Goal: Find specific page/section: Find specific page/section

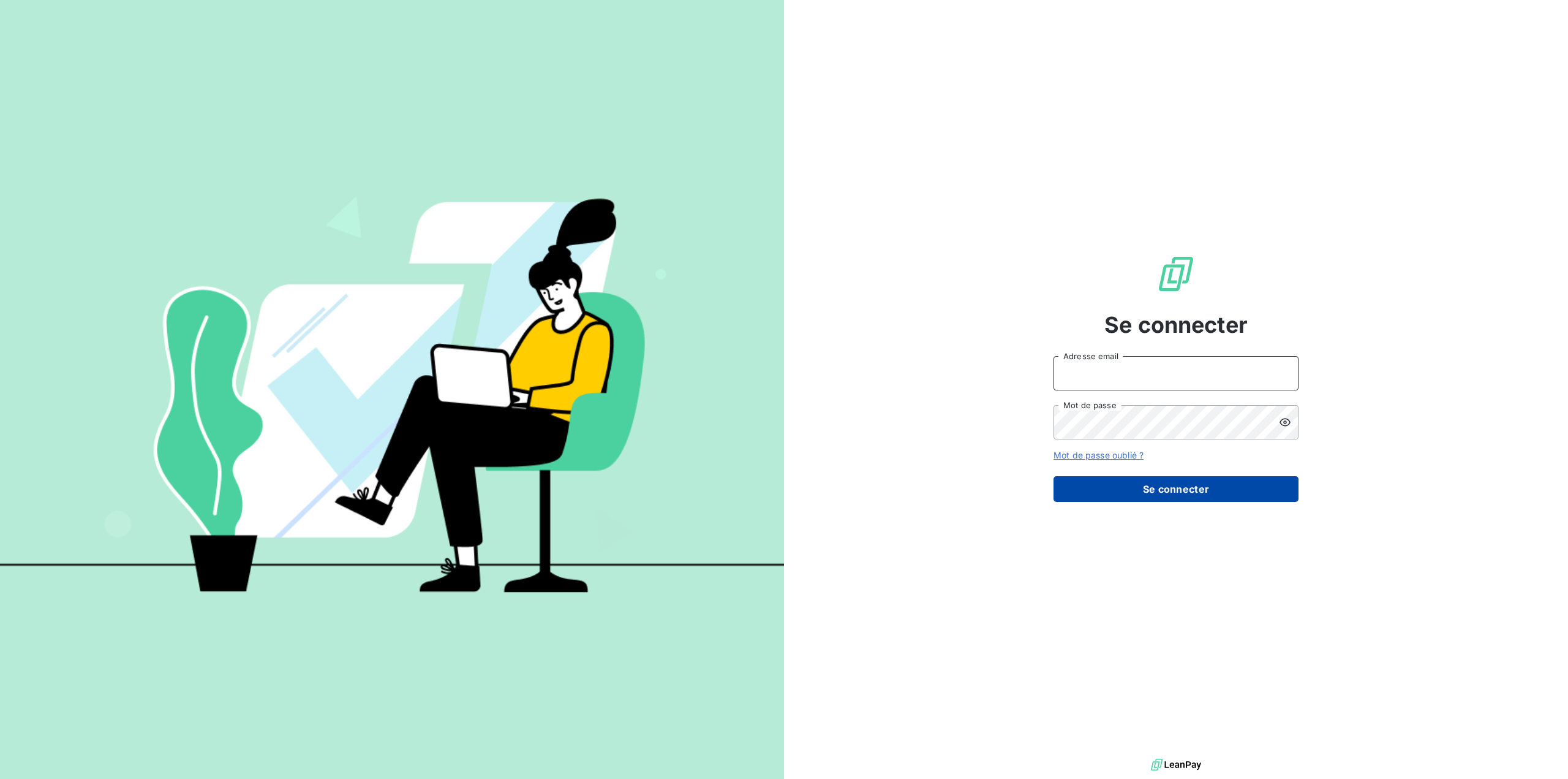
type input "[PERSON_NAME][EMAIL_ADDRESS][PERSON_NAME][DOMAIN_NAME]"
click at [1174, 476] on button "Se connecter" at bounding box center [1176, 489] width 245 height 26
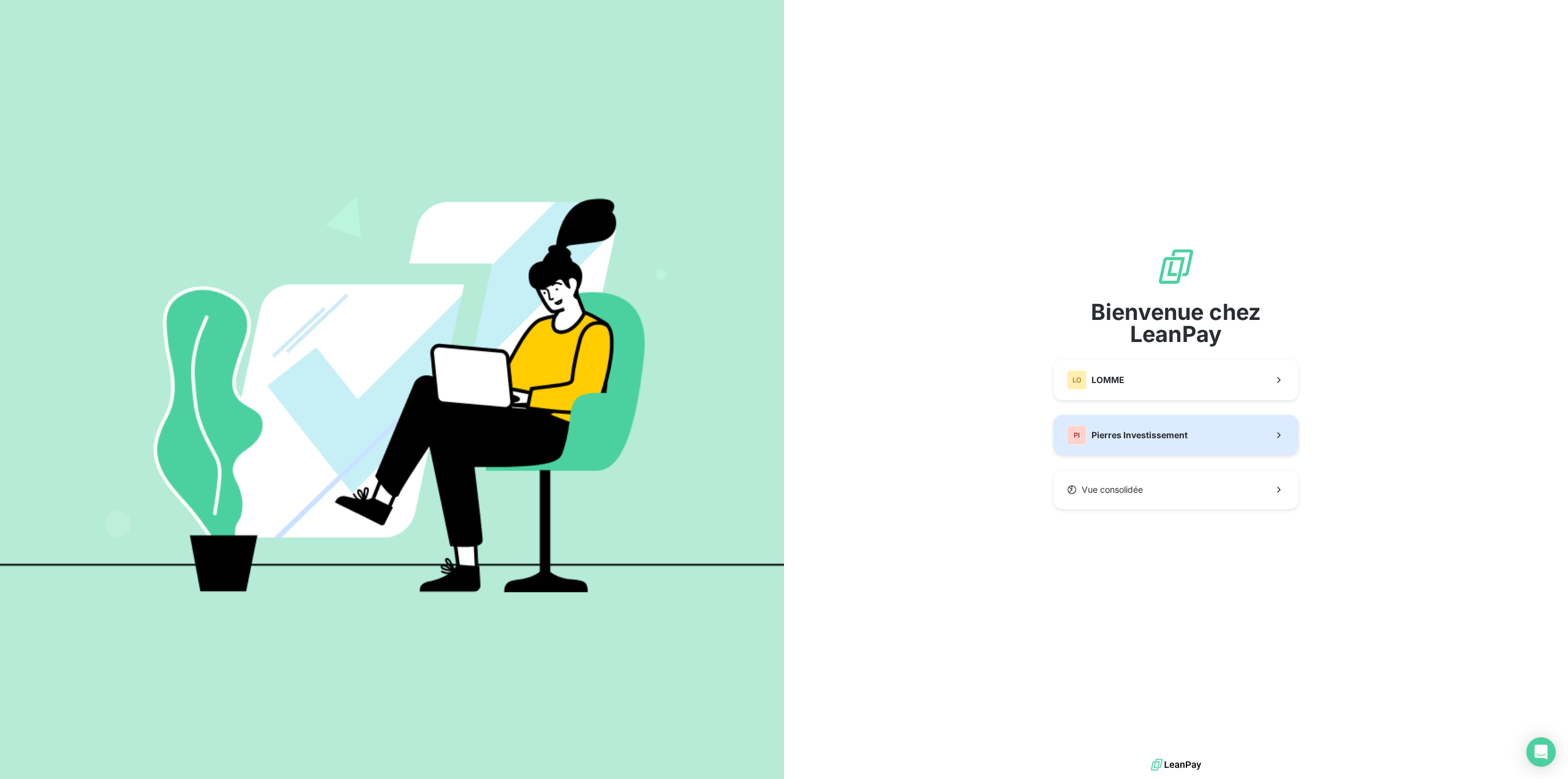
click at [1111, 421] on button "PI Pierres Investissement" at bounding box center [1176, 434] width 245 height 40
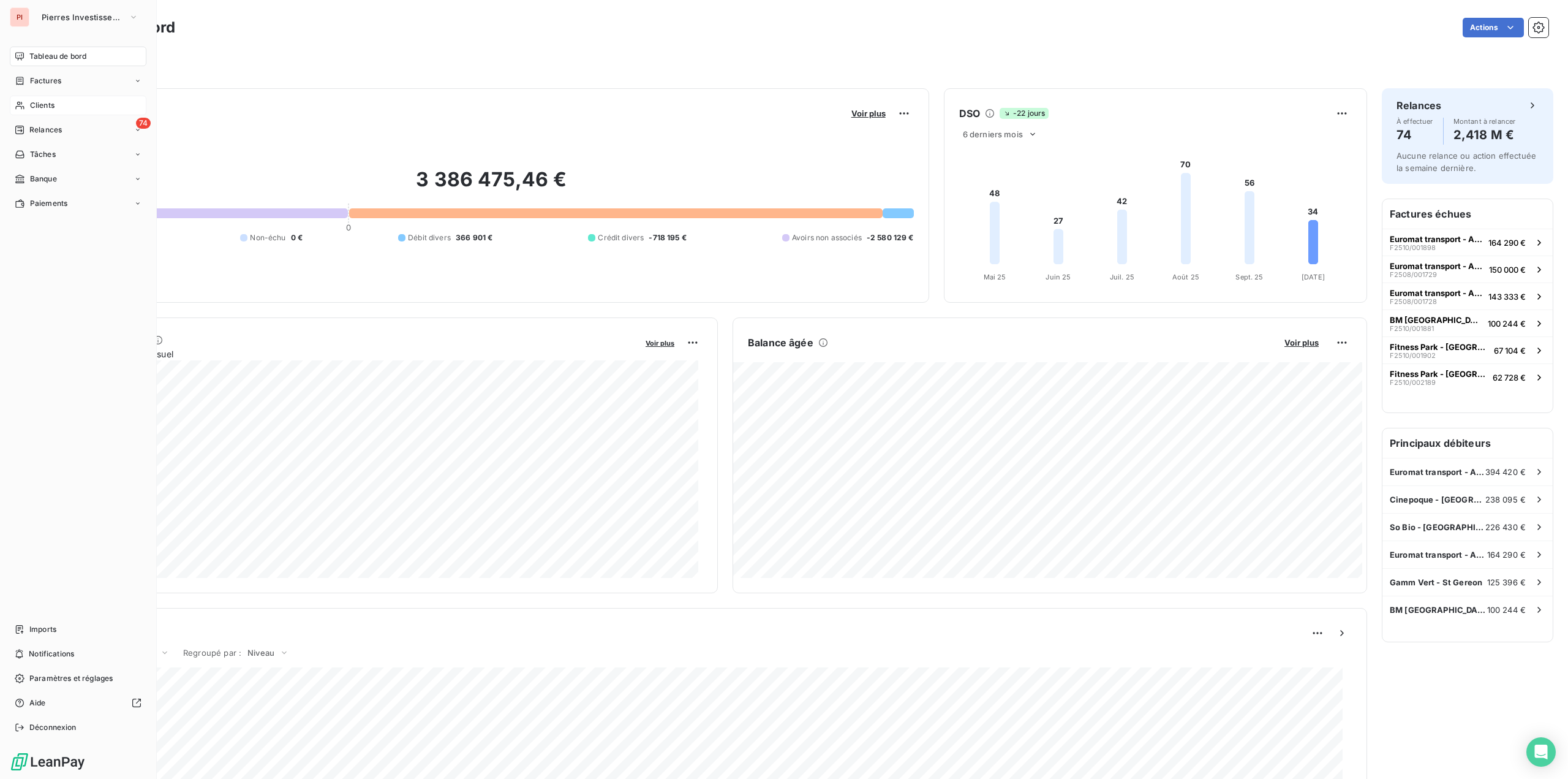
click at [42, 100] on span "Clients" at bounding box center [42, 106] width 24 height 11
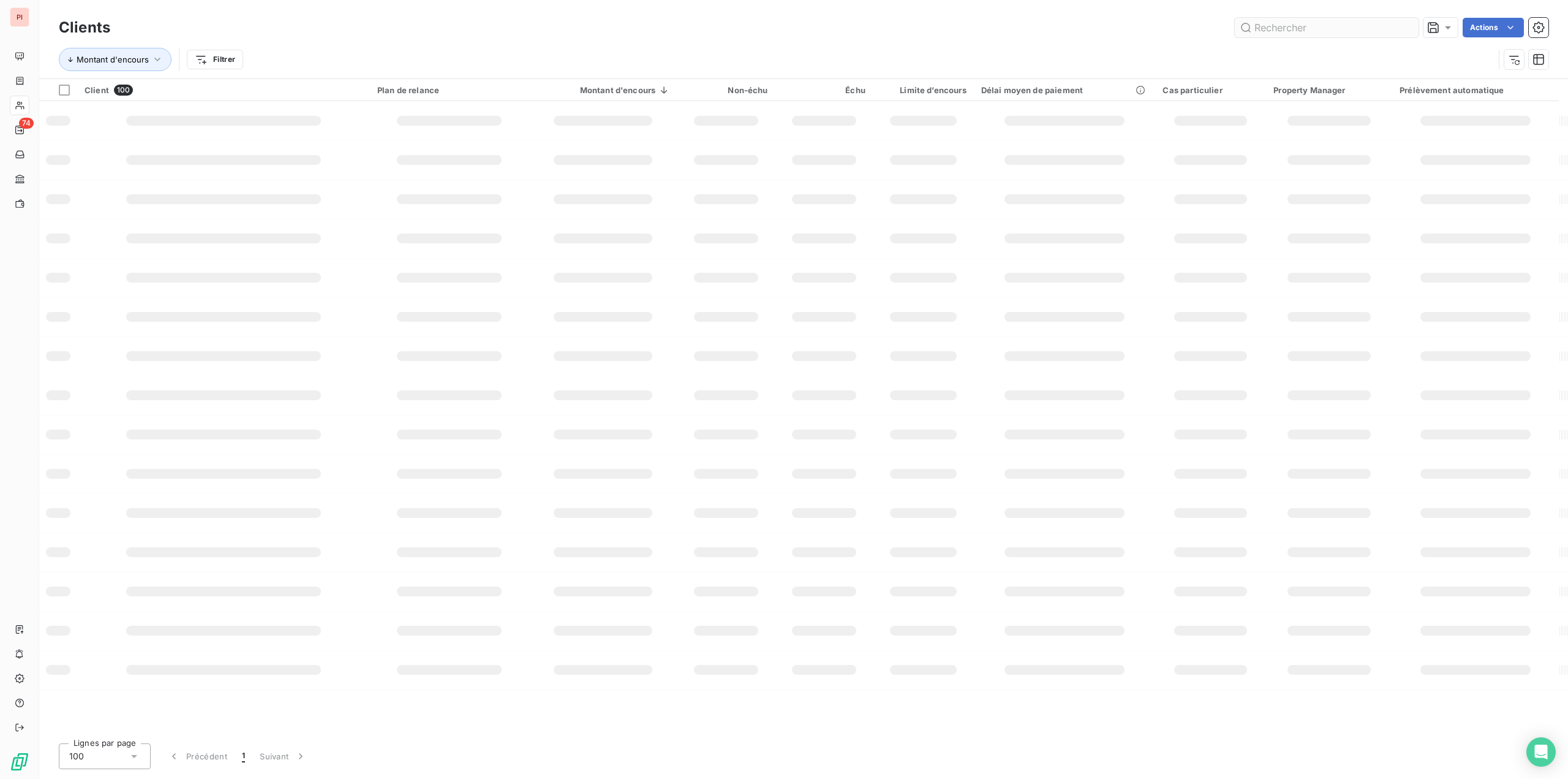
click at [1338, 27] on input "text" at bounding box center [1326, 27] width 184 height 20
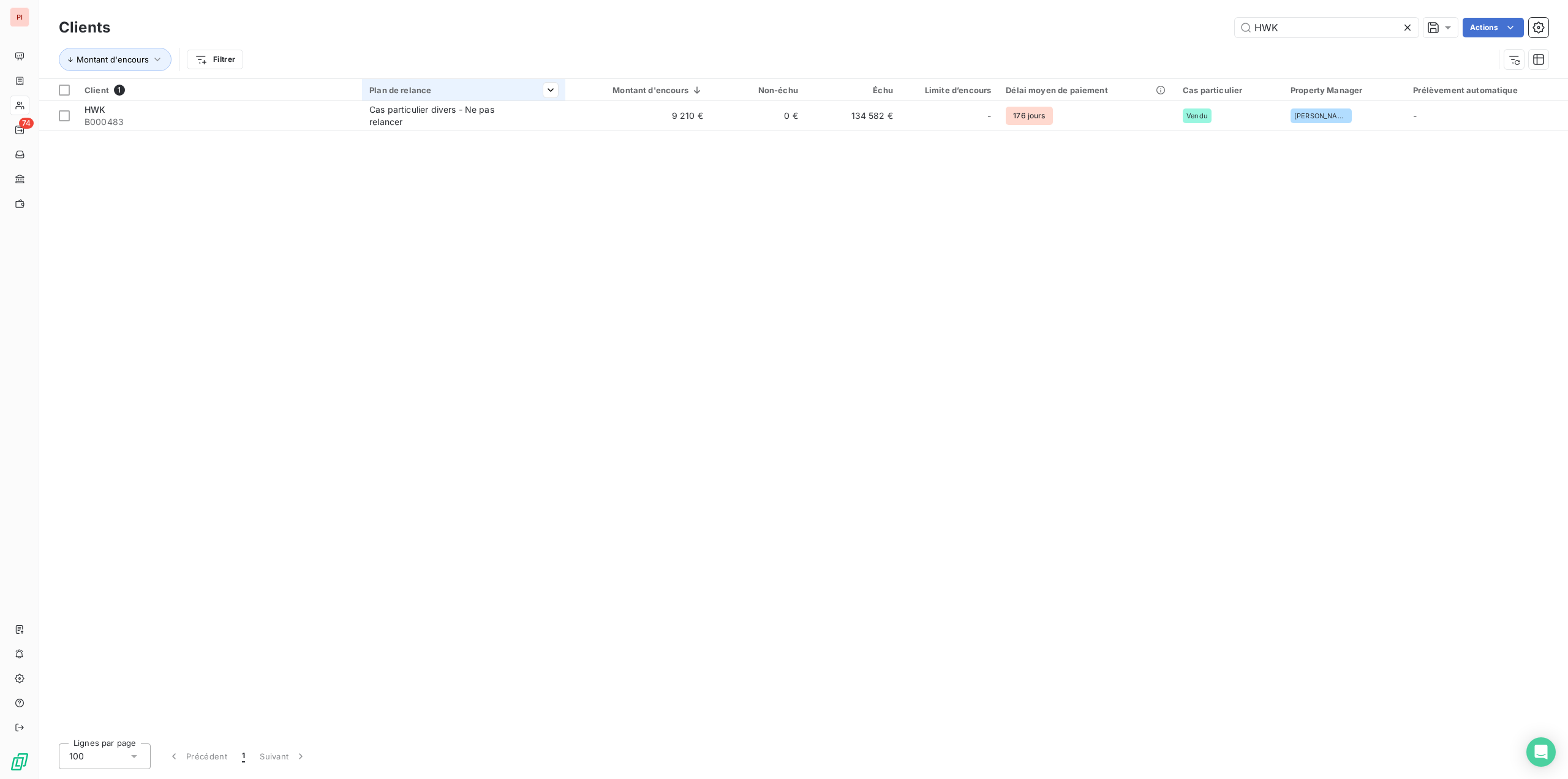
type input "HWK"
click at [399, 81] on th "Plan de relance" at bounding box center [464, 91] width 204 height 22
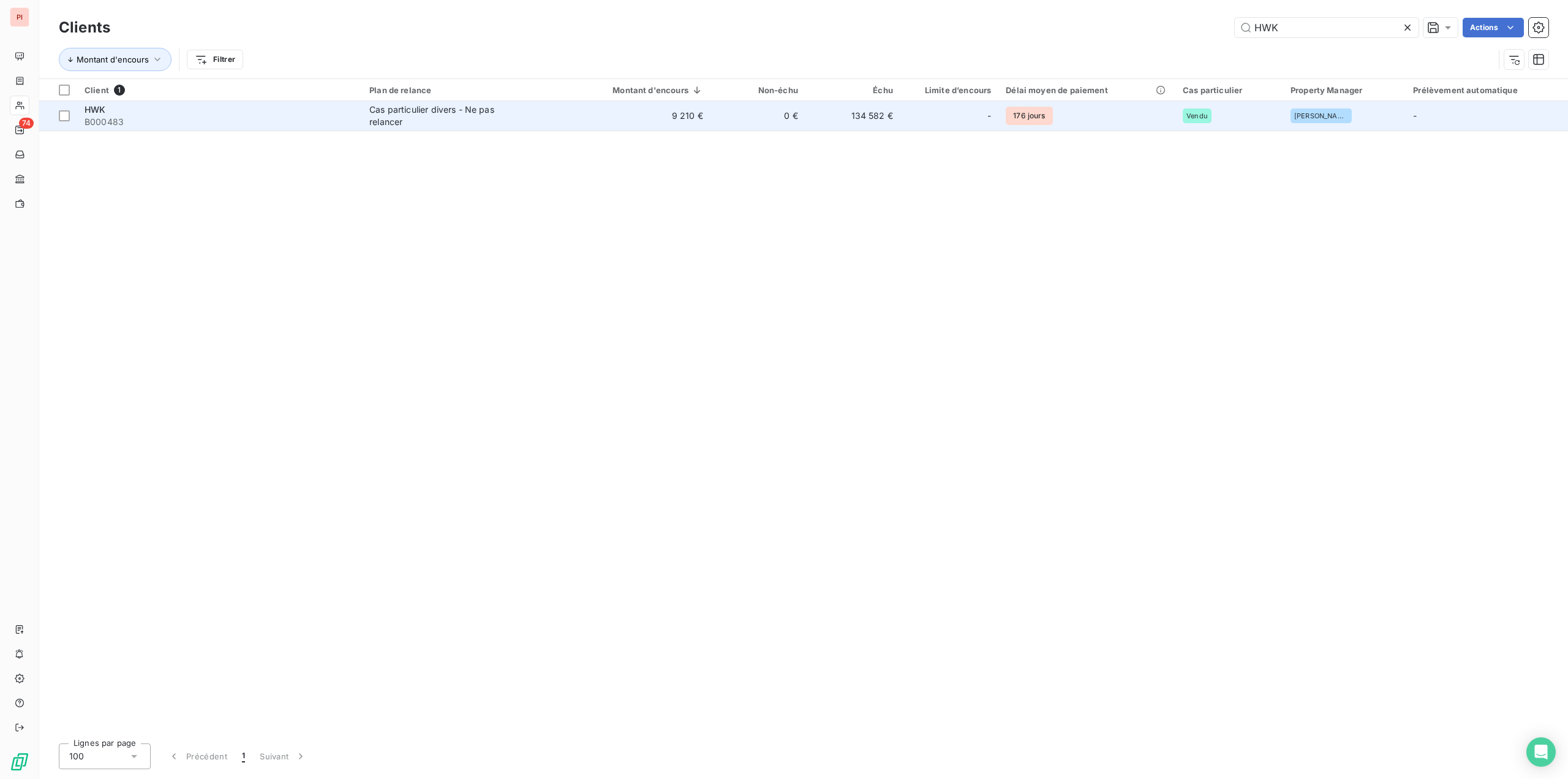
click at [401, 111] on div "Cas particulier divers - Ne pas relancer" at bounding box center [446, 116] width 153 height 24
